Goal: Information Seeking & Learning: Compare options

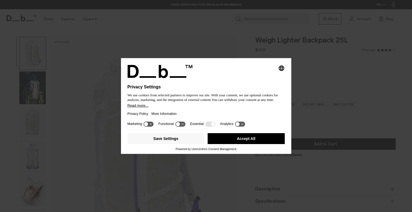
click at [262, 142] on button "Accept All" at bounding box center [246, 138] width 77 height 11
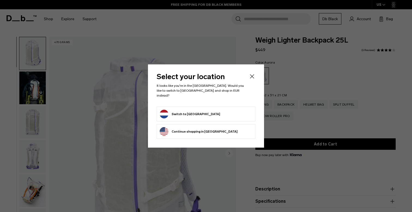
click at [217, 113] on form "Switch to Netherlands" at bounding box center [206, 114] width 93 height 9
click at [191, 112] on button "Switch to Netherlands" at bounding box center [190, 114] width 61 height 9
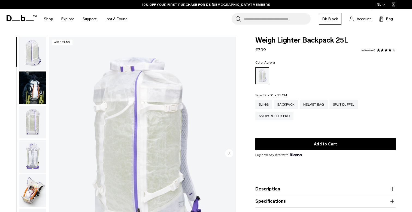
click at [37, 88] on img "button" at bounding box center [32, 87] width 26 height 33
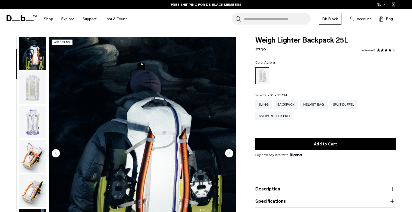
scroll to position [7, 0]
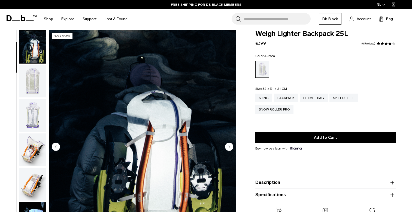
click at [230, 146] on icon "Next slide" at bounding box center [229, 146] width 1 height 2
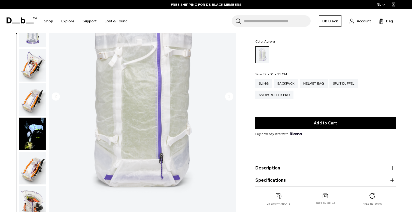
scroll to position [20, 0]
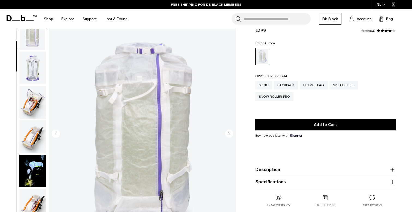
click at [230, 132] on circle "Next slide" at bounding box center [229, 133] width 8 height 8
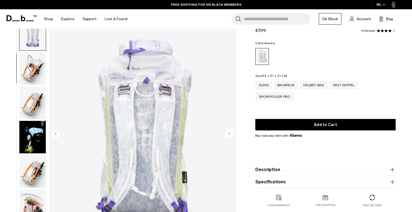
scroll to position [103, 0]
click at [230, 134] on circle "Next slide" at bounding box center [229, 133] width 8 height 8
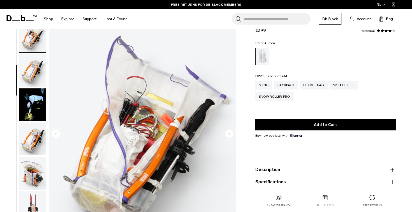
scroll to position [137, 0]
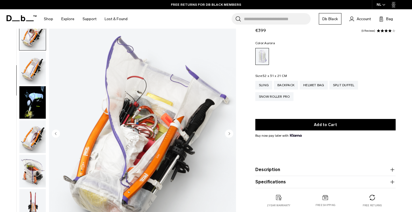
click at [230, 134] on circle "Next slide" at bounding box center [229, 133] width 8 height 8
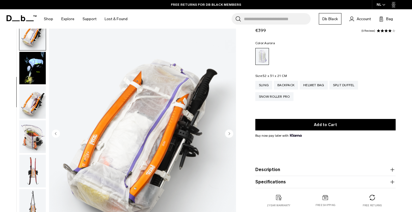
click at [230, 134] on circle "Next slide" at bounding box center [229, 133] width 8 height 8
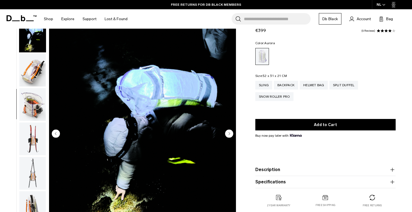
scroll to position [206, 0]
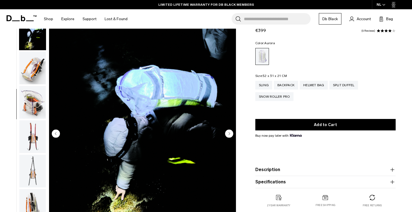
click at [230, 134] on circle "Next slide" at bounding box center [229, 133] width 8 height 8
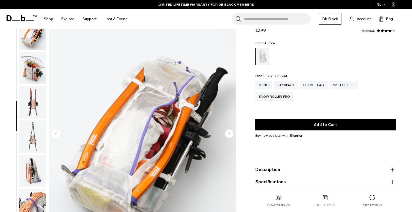
click at [230, 134] on circle "Next slide" at bounding box center [229, 133] width 8 height 8
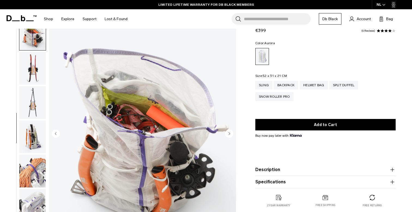
click at [230, 134] on circle "Next slide" at bounding box center [229, 133] width 8 height 8
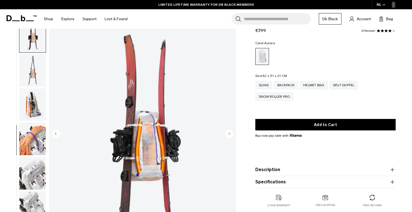
click at [230, 134] on circle "Next slide" at bounding box center [229, 133] width 8 height 8
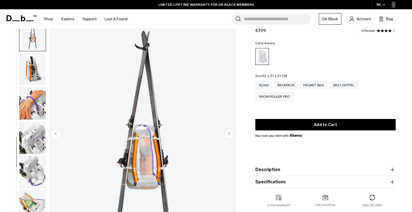
click at [230, 134] on circle "Next slide" at bounding box center [229, 133] width 8 height 8
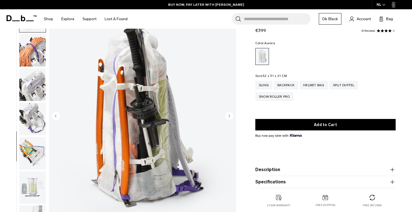
scroll to position [39, 0]
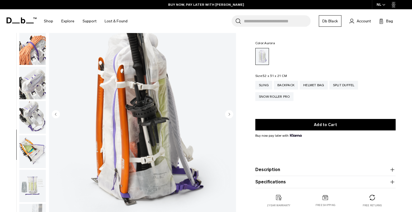
click at [228, 113] on circle "Next slide" at bounding box center [229, 114] width 8 height 8
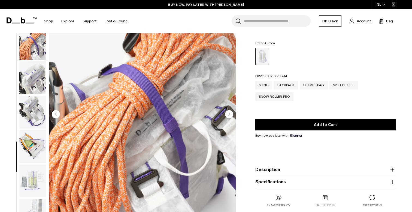
click at [228, 113] on circle "Next slide" at bounding box center [229, 114] width 8 height 8
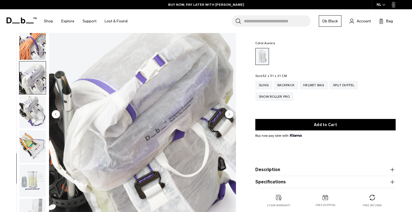
click at [229, 111] on circle "Next slide" at bounding box center [229, 114] width 8 height 8
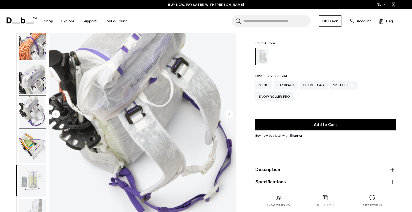
click at [230, 115] on circle "Next slide" at bounding box center [229, 114] width 8 height 8
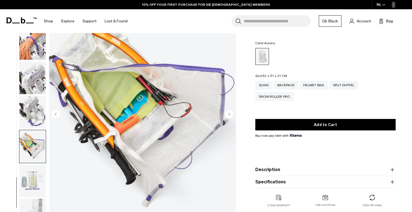
click at [230, 115] on circle "Next slide" at bounding box center [229, 114] width 8 height 8
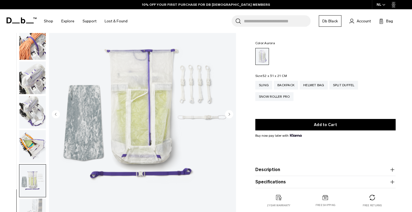
click at [230, 115] on circle "Next slide" at bounding box center [229, 114] width 8 height 8
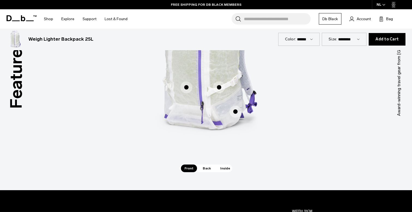
scroll to position [357, 0]
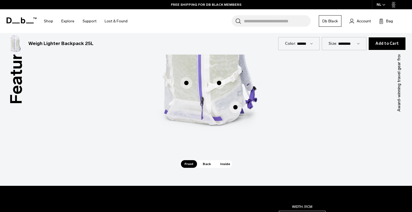
click at [205, 163] on span "Back" at bounding box center [206, 164] width 15 height 8
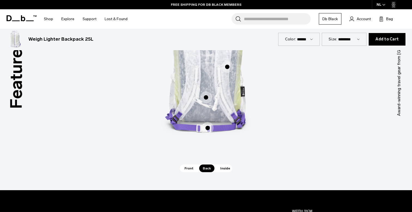
scroll to position [363, 0]
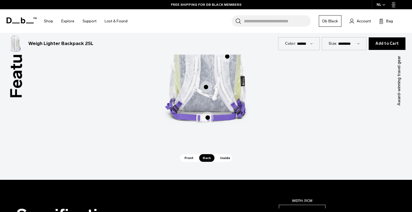
click at [225, 157] on span "Inside" at bounding box center [225, 158] width 17 height 8
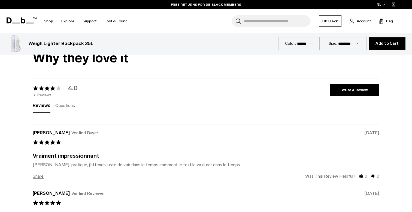
scroll to position [980, 0]
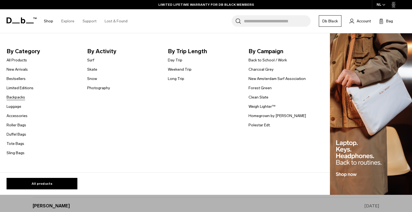
click at [19, 97] on link "Backpacks" at bounding box center [16, 97] width 19 height 6
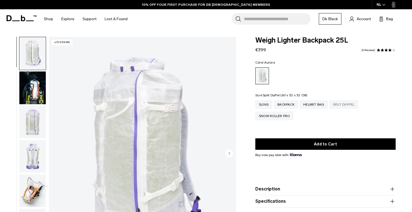
click at [347, 105] on div "Split Duffel" at bounding box center [344, 104] width 29 height 9
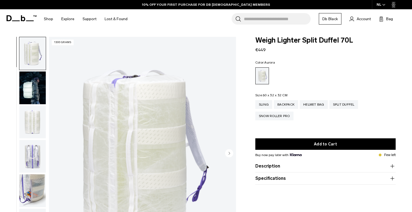
scroll to position [20, 0]
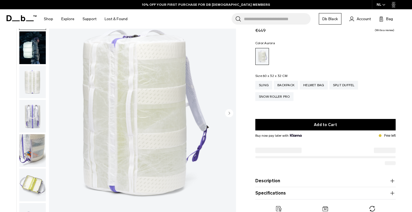
click at [230, 113] on circle "Next slide" at bounding box center [229, 113] width 8 height 8
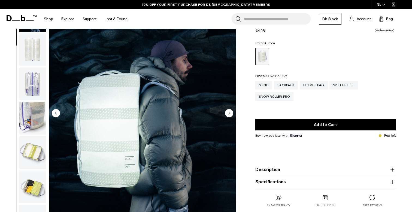
scroll to position [34, 0]
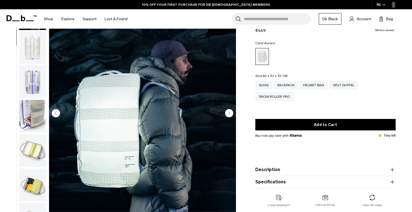
click at [230, 113] on circle "Next slide" at bounding box center [229, 113] width 8 height 8
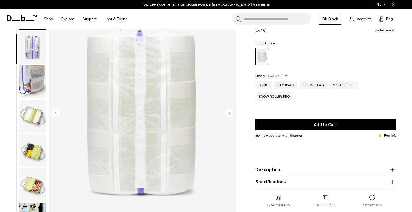
click at [230, 113] on circle "Next slide" at bounding box center [229, 113] width 8 height 8
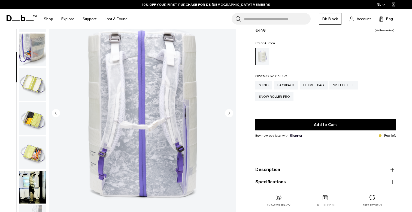
scroll to position [103, 0]
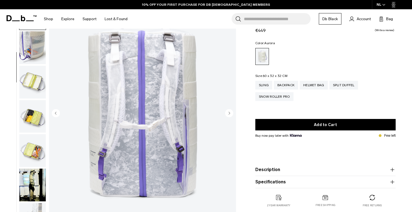
click at [230, 113] on circle "Next slide" at bounding box center [229, 113] width 8 height 8
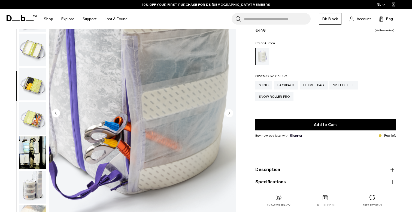
scroll to position [137, 0]
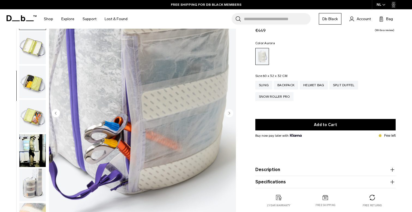
click at [230, 113] on circle "Next slide" at bounding box center [229, 113] width 8 height 8
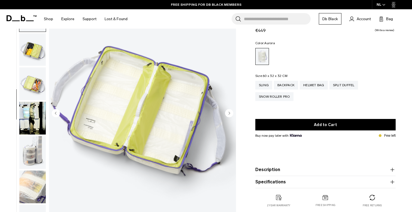
scroll to position [172, 0]
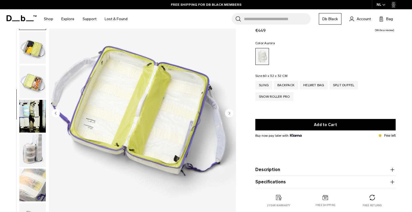
click at [230, 113] on circle "Next slide" at bounding box center [229, 113] width 8 height 8
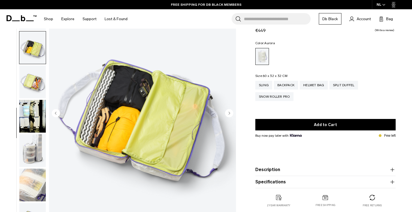
scroll to position [177, 0]
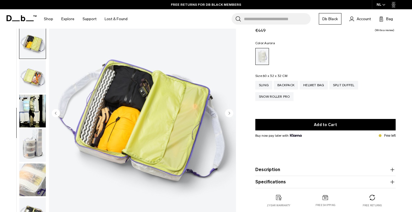
click at [230, 113] on circle "Next slide" at bounding box center [229, 113] width 8 height 8
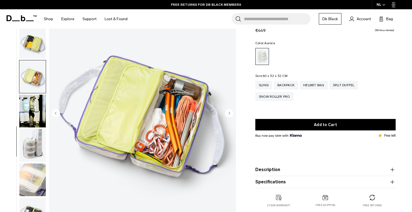
click at [230, 112] on circle "Next slide" at bounding box center [229, 113] width 8 height 8
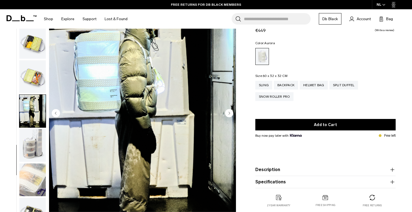
click at [230, 112] on circle "Next slide" at bounding box center [229, 113] width 8 height 8
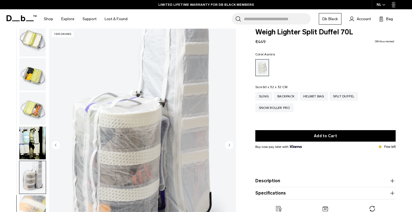
scroll to position [10, 0]
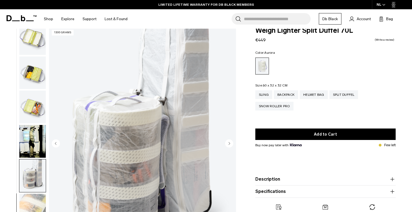
click at [231, 143] on circle "Next slide" at bounding box center [229, 143] width 8 height 8
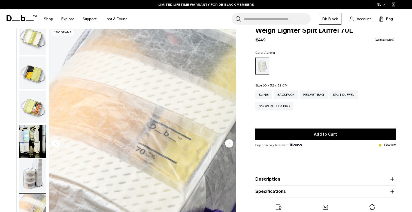
click at [231, 143] on circle "Next slide" at bounding box center [229, 143] width 8 height 8
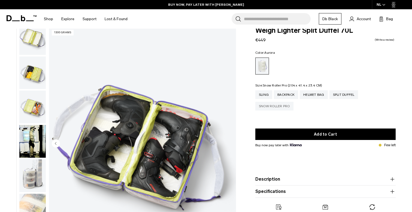
click at [287, 109] on div "Snow Roller Pro" at bounding box center [275, 106] width 38 height 9
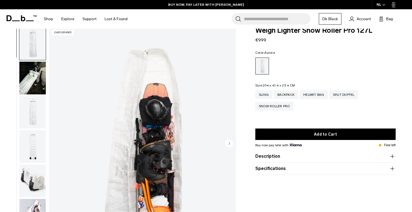
scroll to position [27, 0]
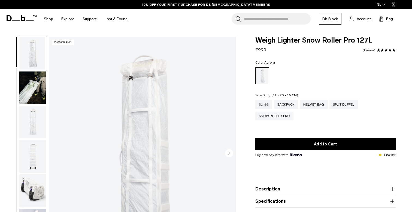
click at [262, 107] on div "Sling" at bounding box center [264, 104] width 17 height 9
